Goal: Information Seeking & Learning: Learn about a topic

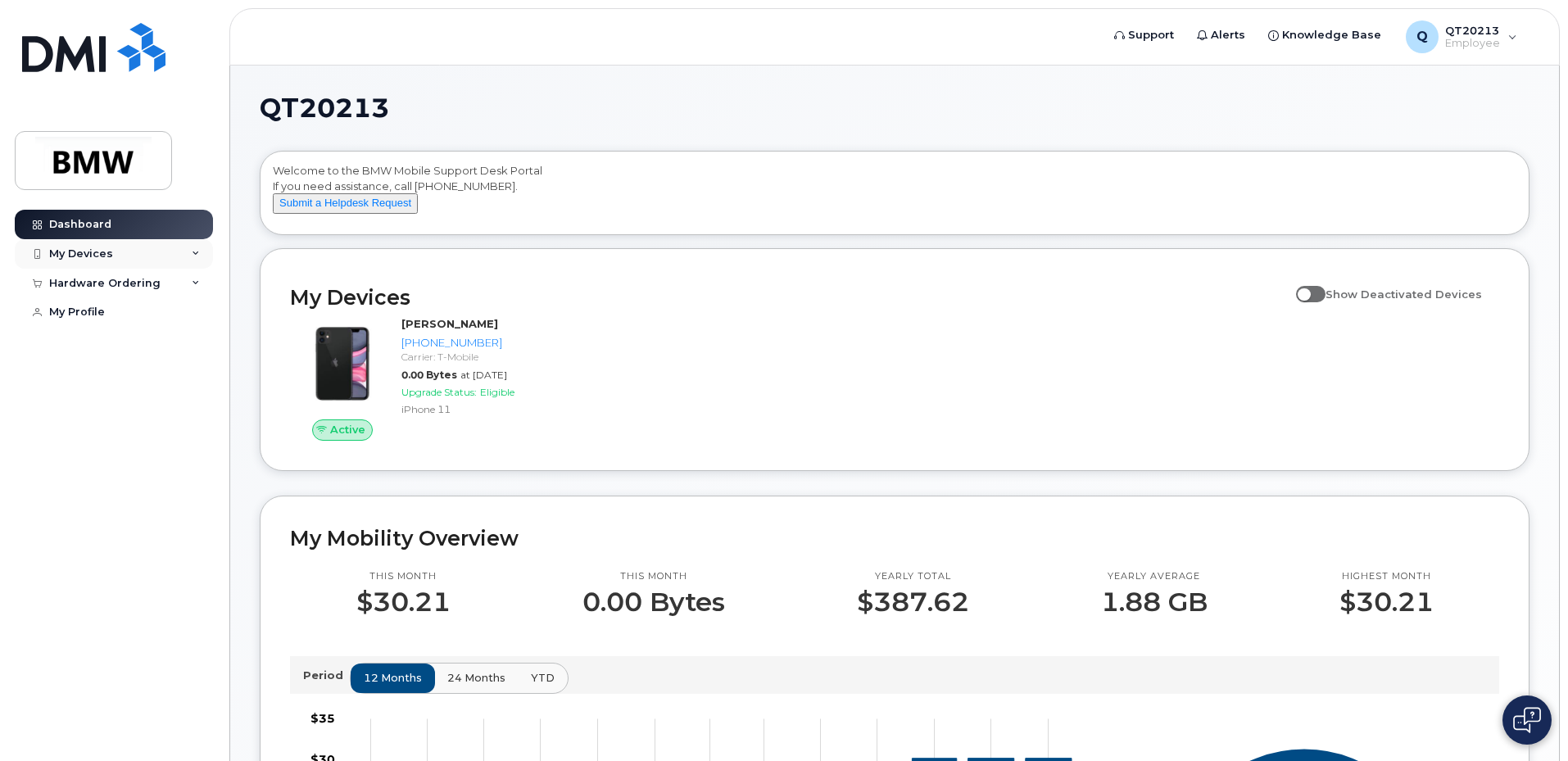
click at [119, 257] on div "My Devices" at bounding box center [113, 254] width 198 height 29
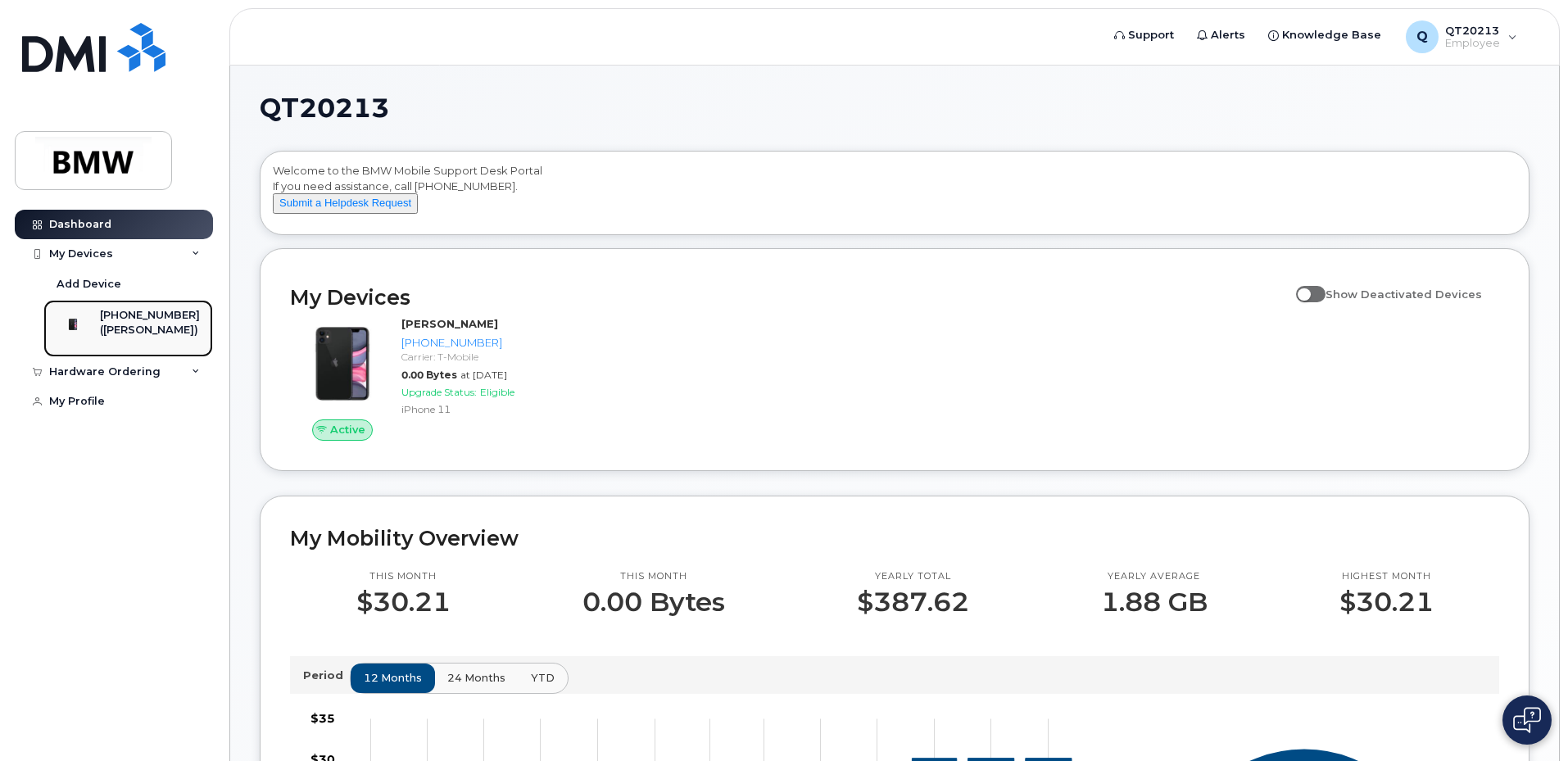
click at [143, 320] on div "[PHONE_NUMBER]" at bounding box center [149, 315] width 100 height 15
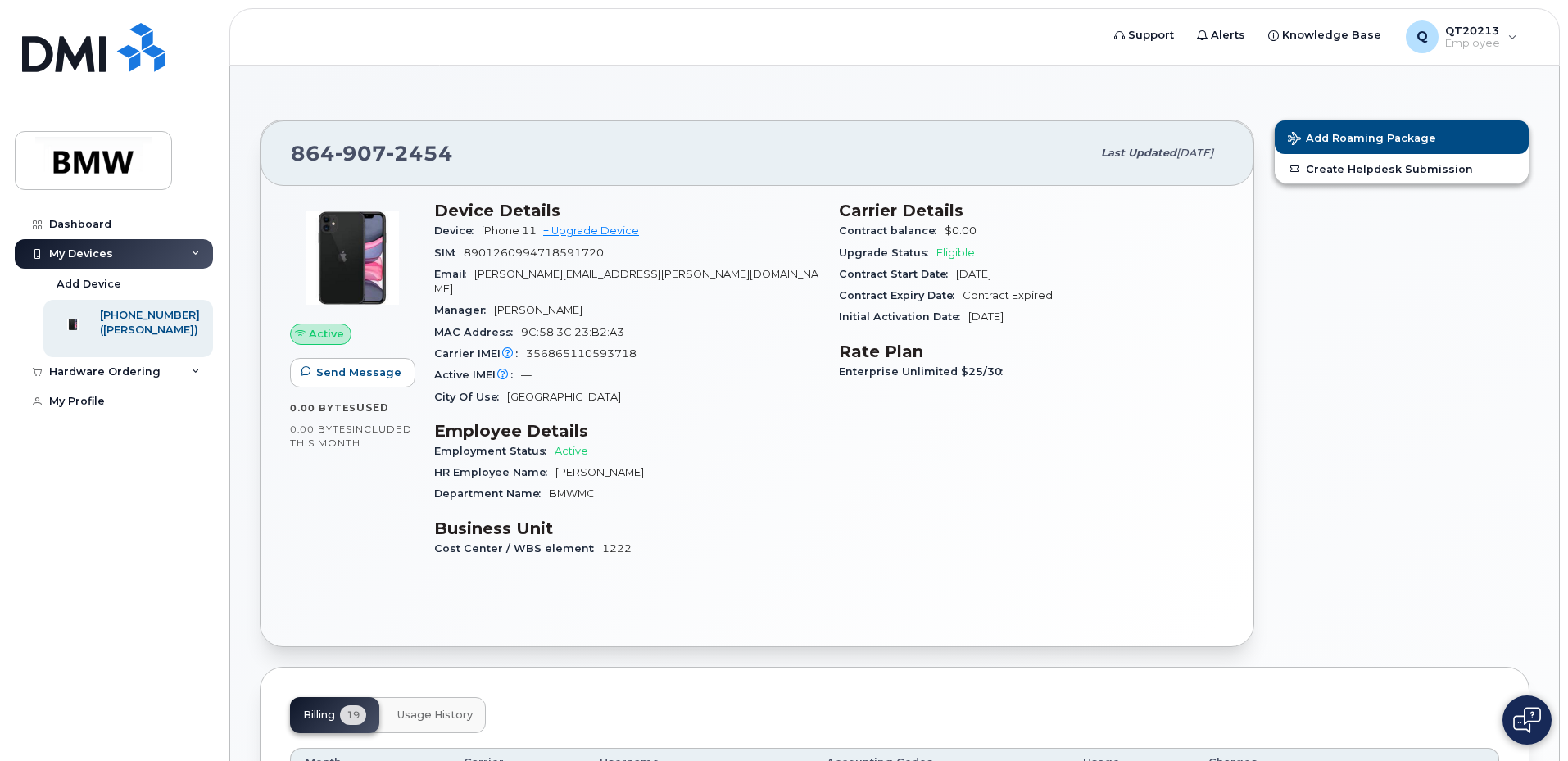
click at [325, 334] on span "Active" at bounding box center [326, 334] width 35 height 15
click at [191, 387] on div "Hardware Ordering" at bounding box center [113, 372] width 198 height 29
click at [126, 412] on link "New Order" at bounding box center [128, 402] width 169 height 31
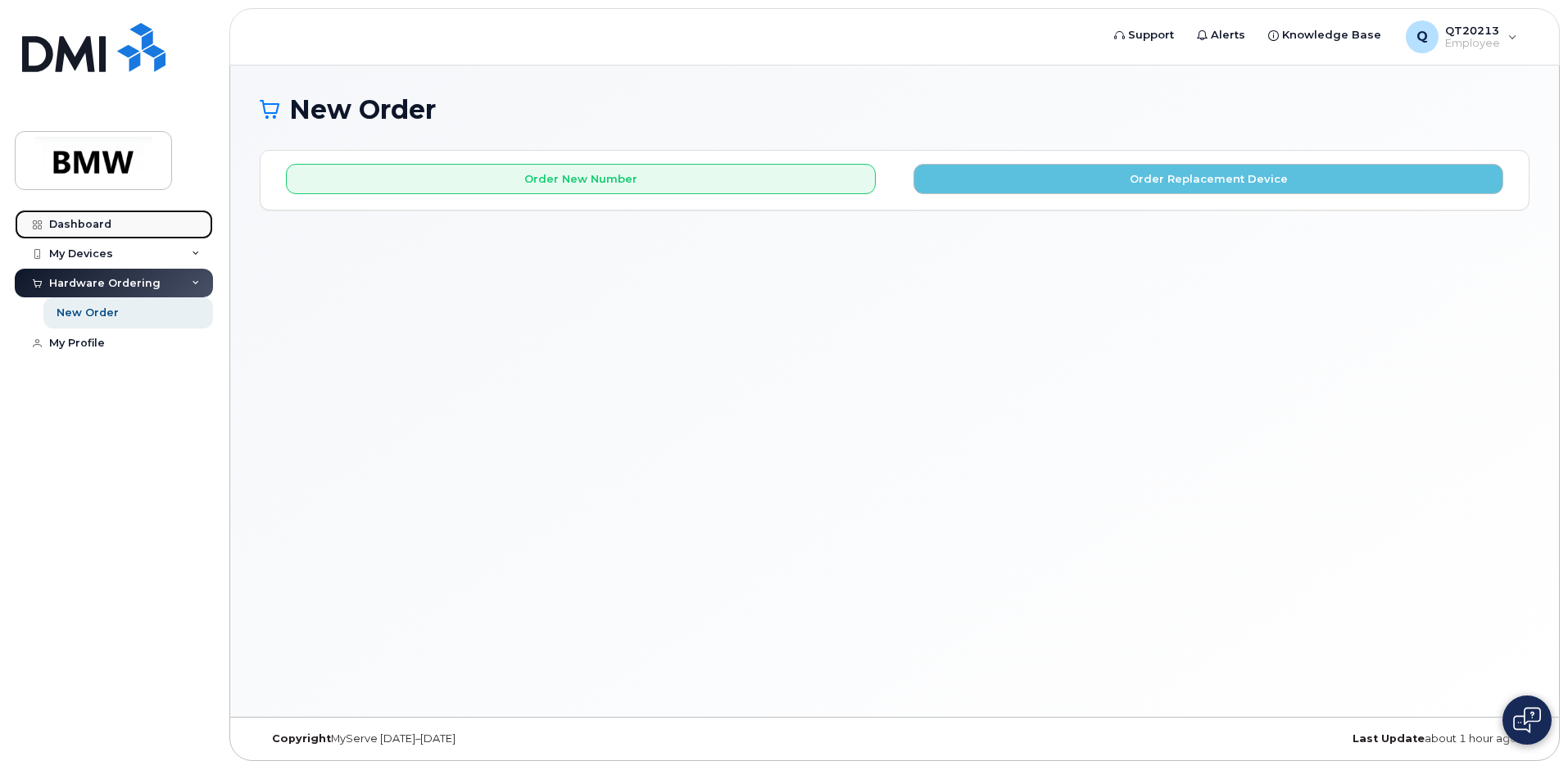
click at [70, 229] on div "Dashboard" at bounding box center [80, 224] width 63 height 13
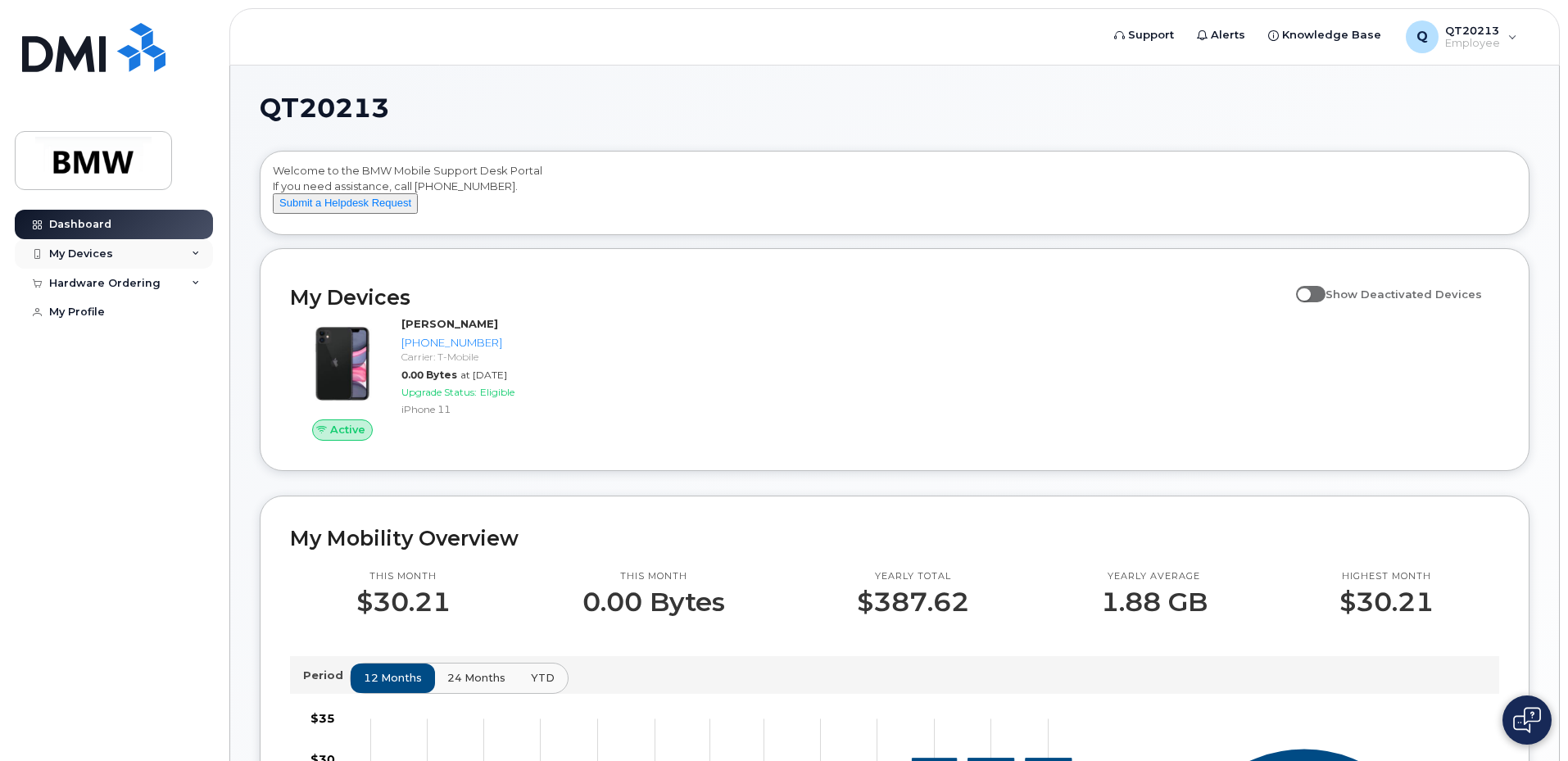
click at [94, 253] on div "My Devices" at bounding box center [81, 253] width 64 height 13
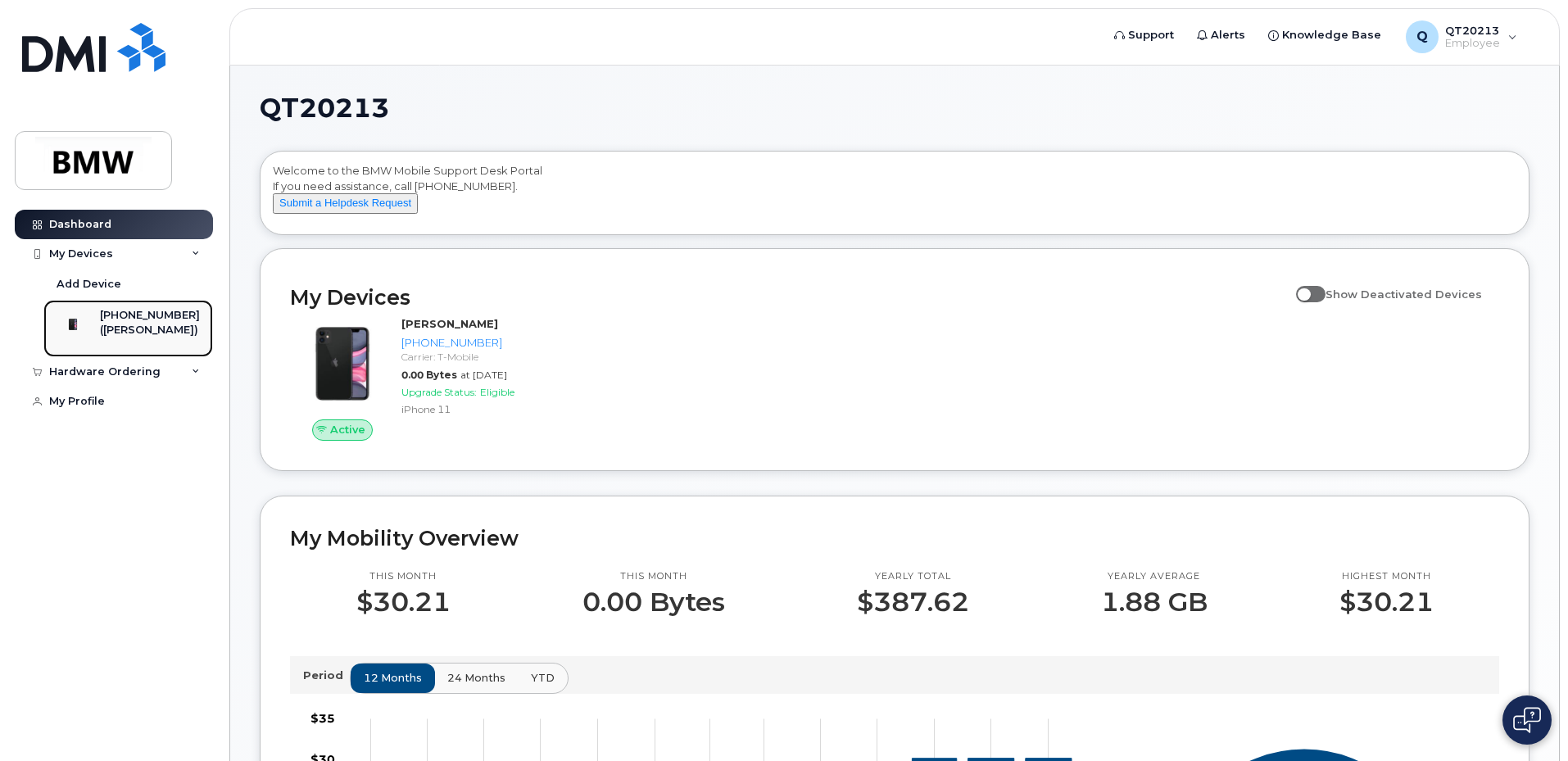
click at [81, 320] on img at bounding box center [72, 324] width 16 height 16
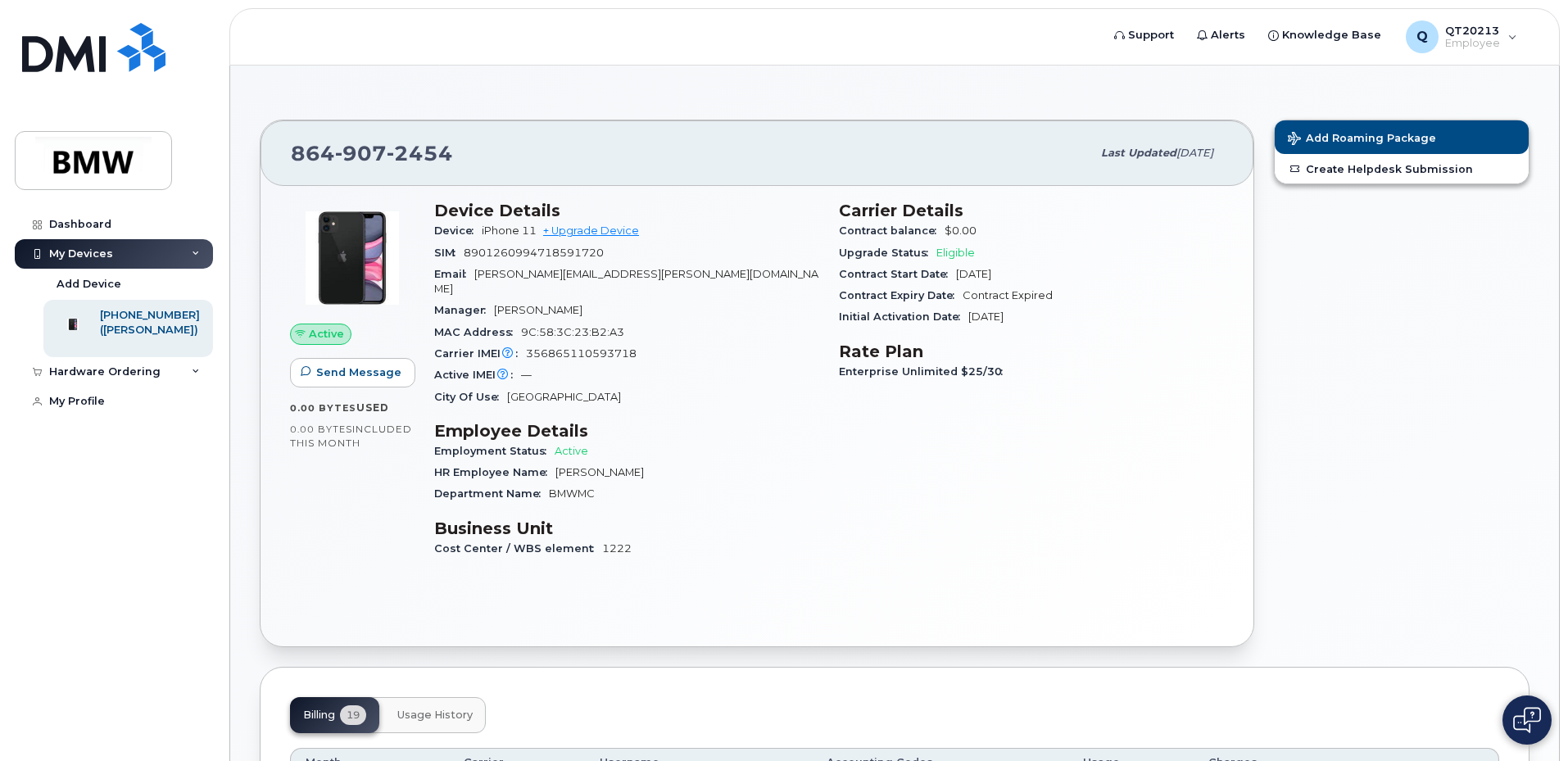
click at [84, 251] on div "My Devices" at bounding box center [81, 253] width 64 height 13
click at [201, 252] on div "My Devices" at bounding box center [113, 254] width 198 height 29
click at [563, 445] on span "Active" at bounding box center [571, 451] width 33 height 12
click at [330, 339] on span "Active" at bounding box center [326, 334] width 35 height 15
click at [88, 408] on div "My Profile" at bounding box center [76, 401] width 56 height 13
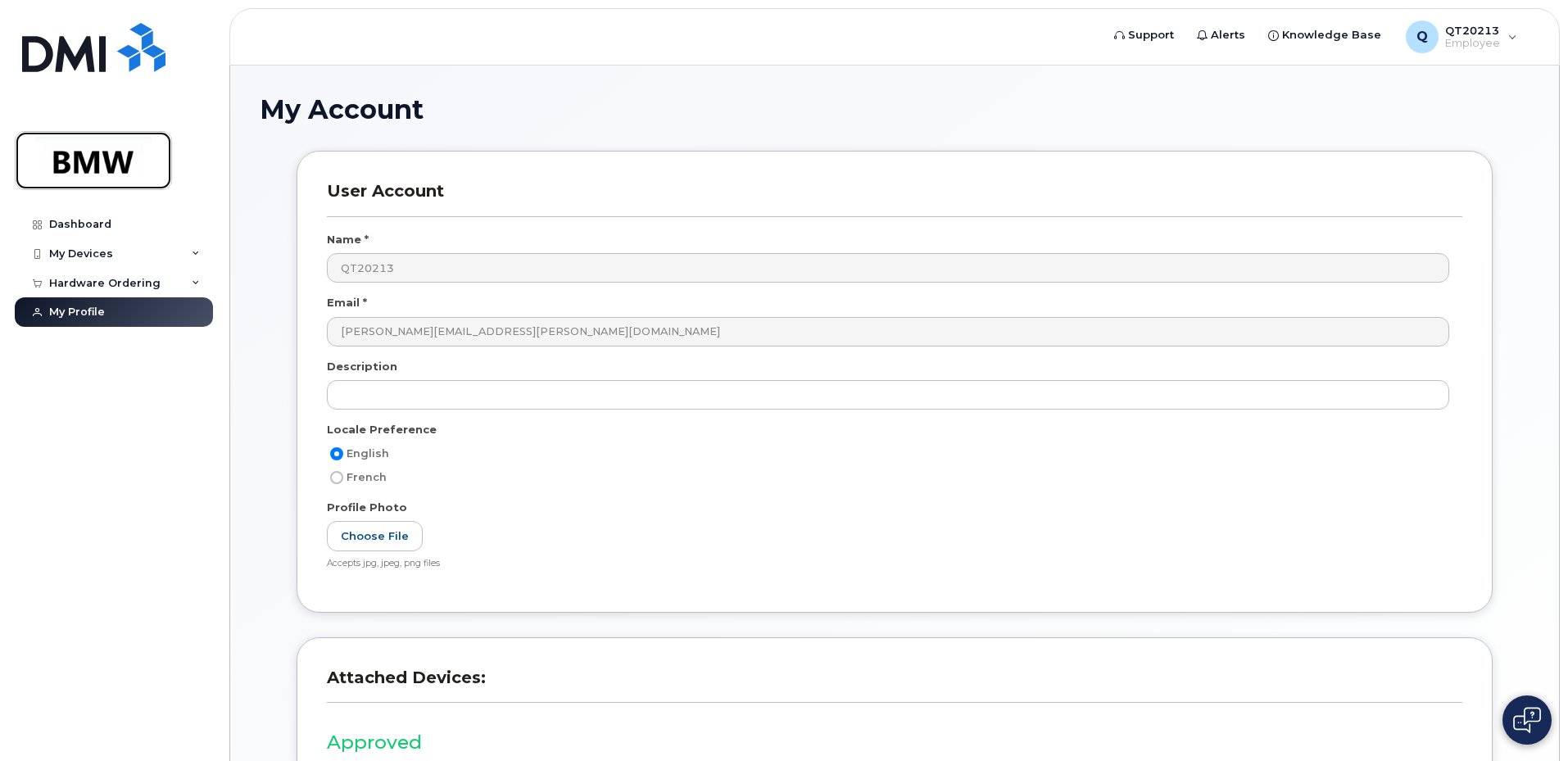
click at [117, 161] on img at bounding box center [93, 160] width 126 height 47
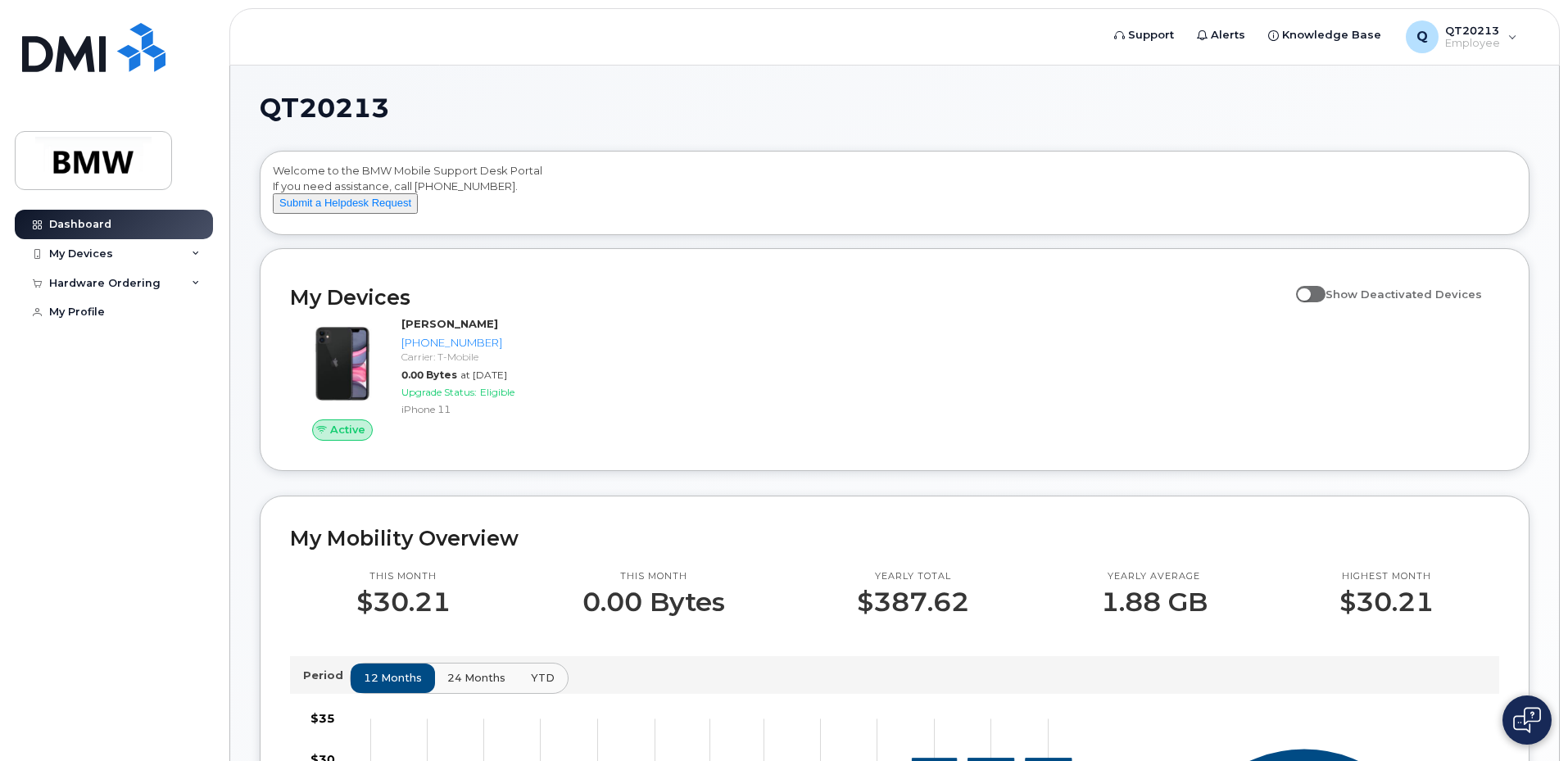
click at [1314, 302] on span at bounding box center [1310, 294] width 29 height 16
click at [1310, 292] on input "Show Deactivated Devices" at bounding box center [1302, 284] width 13 height 13
click at [1326, 302] on span at bounding box center [1310, 294] width 29 height 16
click at [1310, 292] on input "Show Deactivated Devices" at bounding box center [1302, 284] width 13 height 13
checkbox input "false"
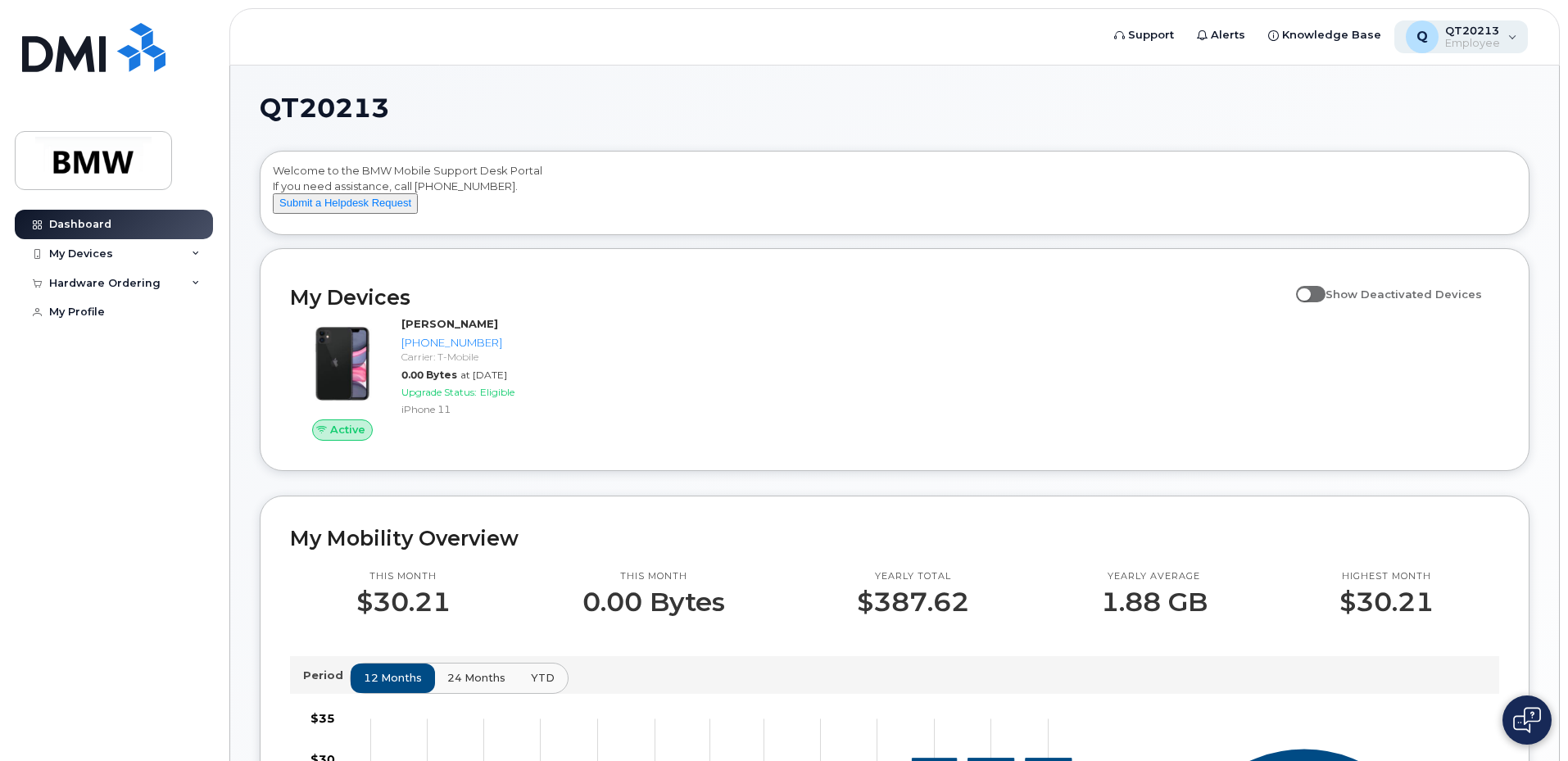
click at [1513, 38] on div "Q QT20213 Employee" at bounding box center [1462, 37] width 134 height 33
click at [1395, 76] on div "English Français Sign out" at bounding box center [1409, 131] width 238 height 138
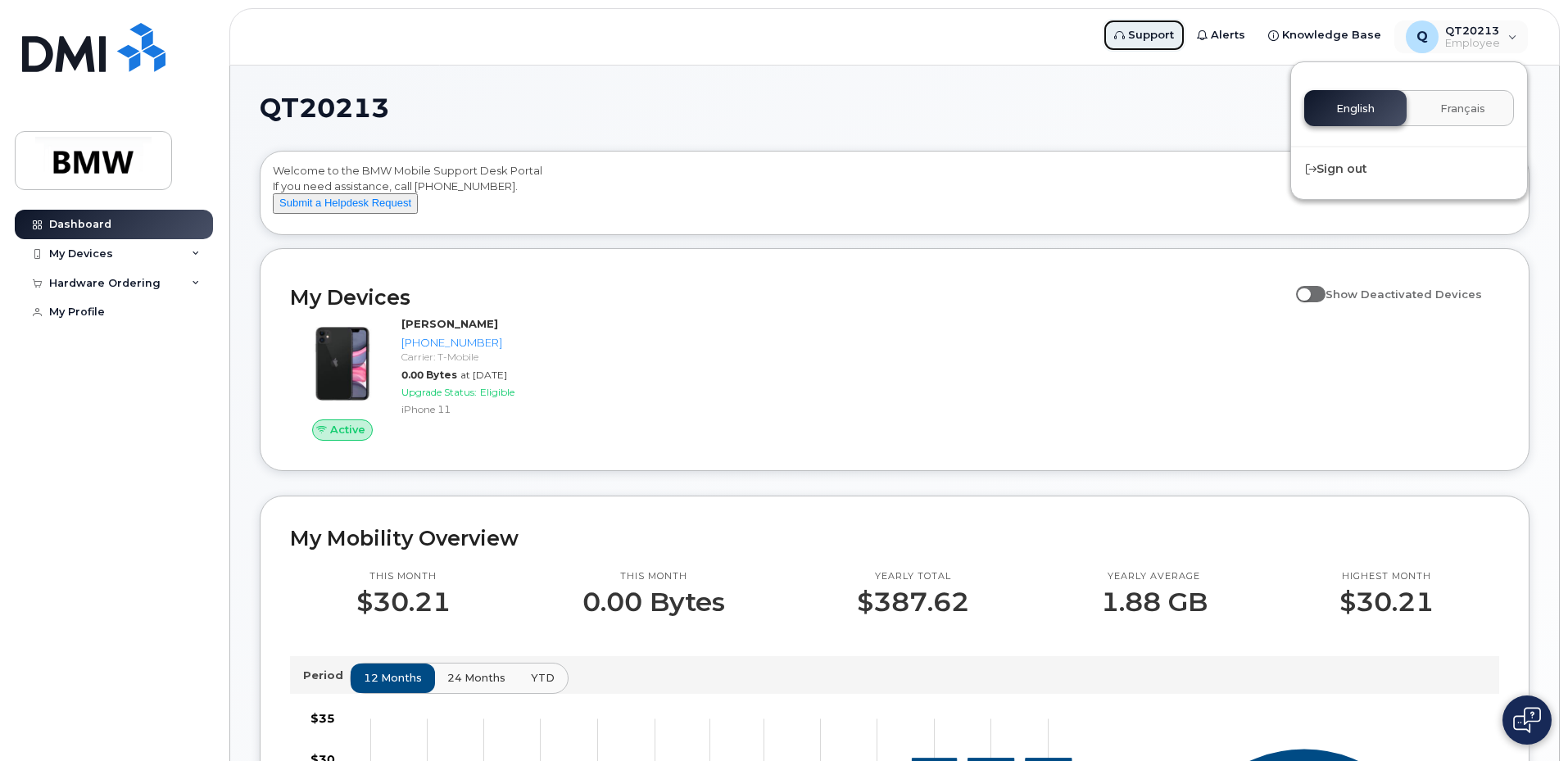
click at [1168, 39] on span "Support" at bounding box center [1151, 34] width 46 height 16
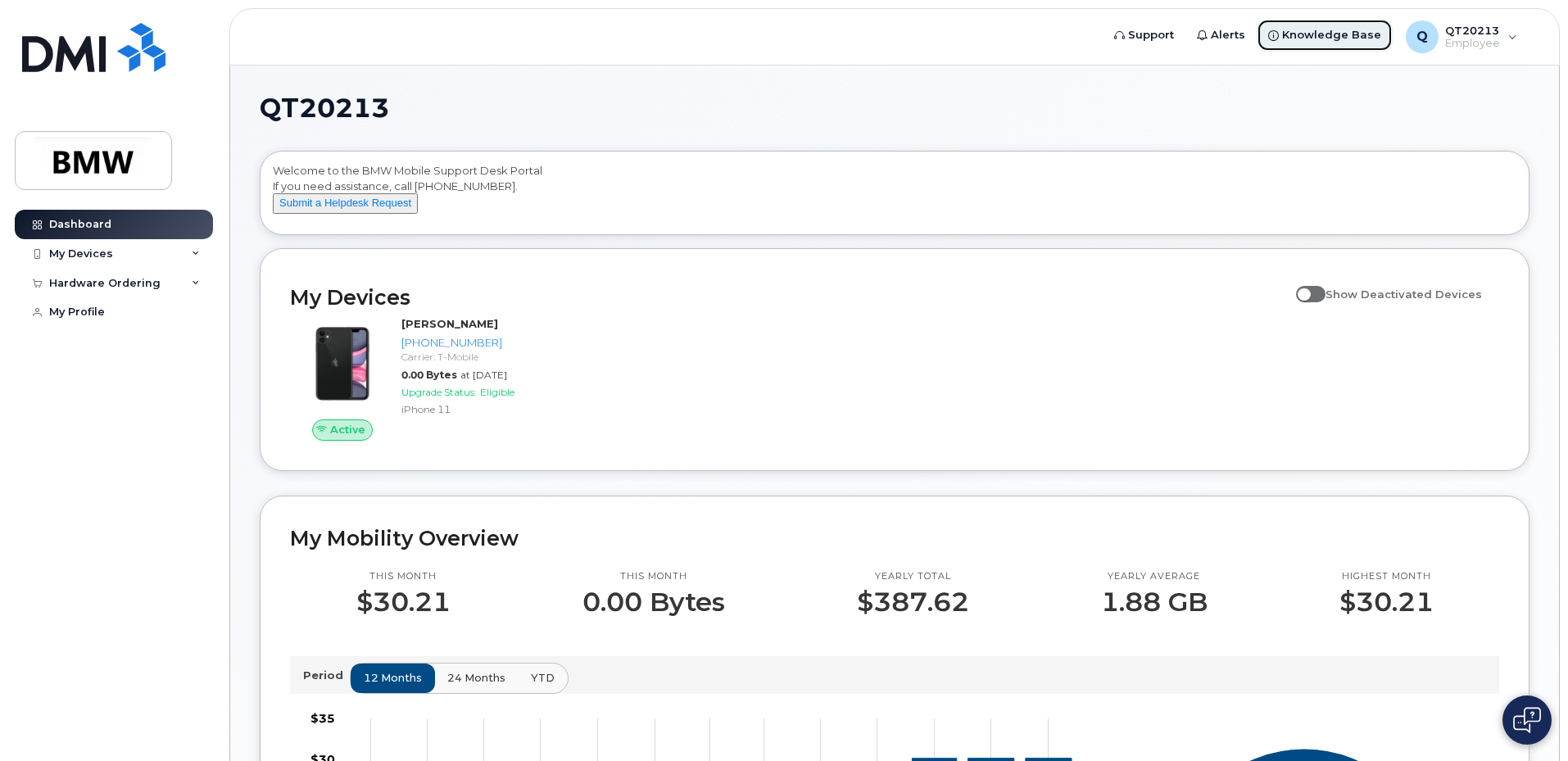
click at [1323, 33] on span "Knowledge Base" at bounding box center [1331, 34] width 99 height 16
